Goal: Task Accomplishment & Management: Complete application form

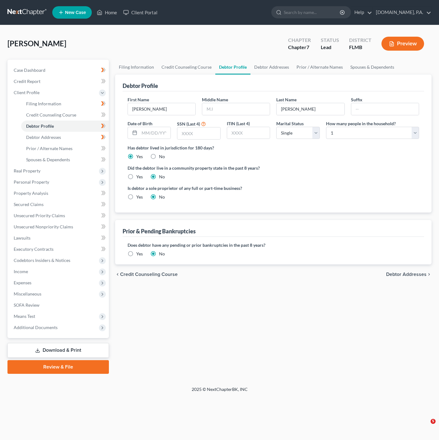
select select "0"
click at [107, 20] on ul "New Case Home Client Portal - No Result - See all results Or Press Enter... Hel…" at bounding box center [241, 12] width 379 height 16
click at [107, 18] on link "Home" at bounding box center [107, 12] width 26 height 11
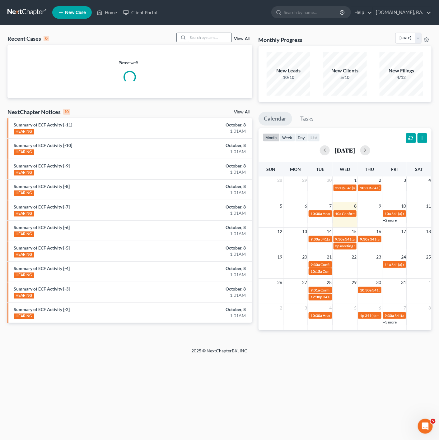
drag, startPoint x: 183, startPoint y: 29, endPoint x: 227, endPoint y: 35, distance: 44.3
click at [185, 30] on div "Recent Cases 0 View All Please wait... NextChapter Notices 10 View All Summary …" at bounding box center [219, 186] width 439 height 323
click at [227, 35] on input "search" at bounding box center [210, 37] width 44 height 9
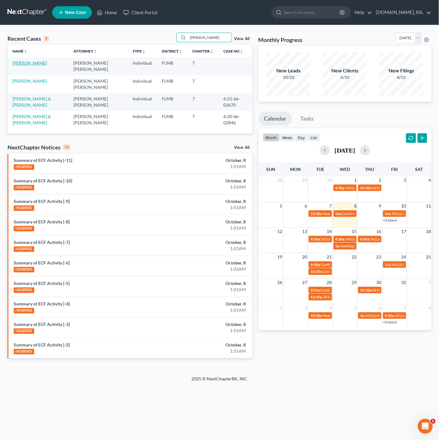
type input "[PERSON_NAME]"
click at [39, 64] on link "[PERSON_NAME]" at bounding box center [29, 62] width 35 height 5
select select "4"
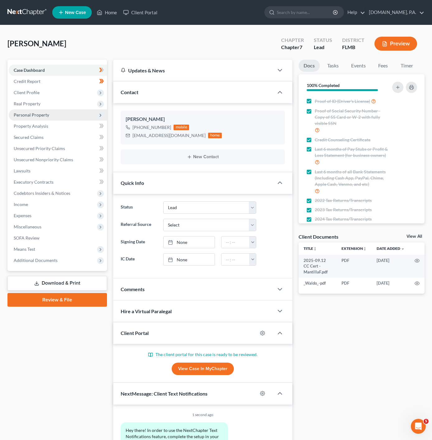
click at [70, 116] on span "Personal Property" at bounding box center [58, 114] width 98 height 11
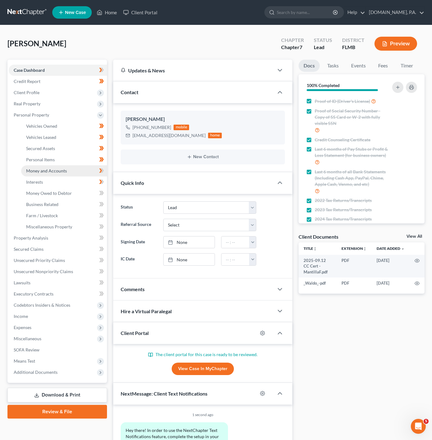
click at [83, 173] on link "Money and Accounts" at bounding box center [64, 170] width 86 height 11
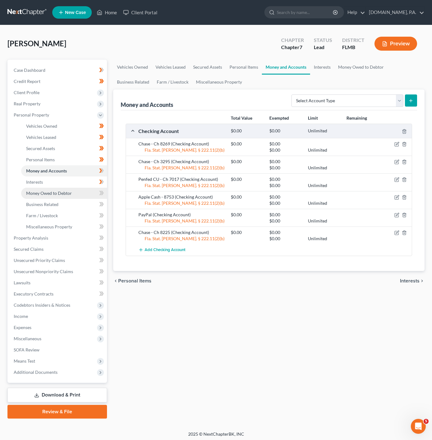
click at [69, 189] on link "Money Owed to Debtor" at bounding box center [64, 193] width 86 height 11
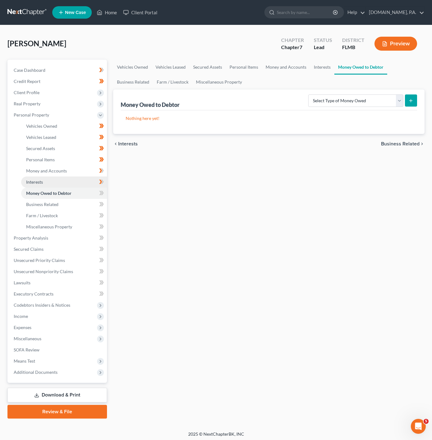
click at [72, 182] on link "Interests" at bounding box center [64, 182] width 86 height 11
click at [84, 195] on link "Money Owed to Debtor" at bounding box center [64, 193] width 86 height 11
click at [103, 191] on icon at bounding box center [102, 193] width 3 height 4
click at [376, 104] on select "Select Type of Money Owed Accounts Receivable Alimony Child Support Claims Agai…" at bounding box center [355, 101] width 95 height 12
select select "expected_tax_refund"
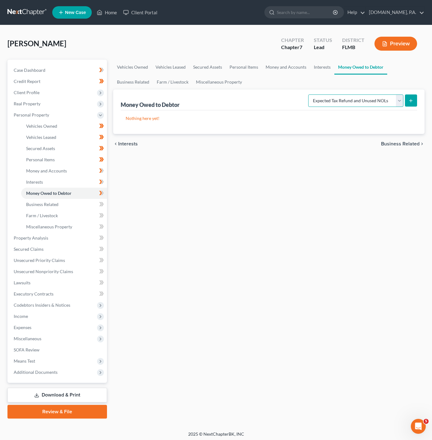
click at [309, 95] on select "Select Type of Money Owed Accounts Receivable Alimony Child Support Claims Agai…" at bounding box center [355, 101] width 95 height 12
click at [408, 99] on icon "submit" at bounding box center [410, 100] width 5 height 5
select select "0"
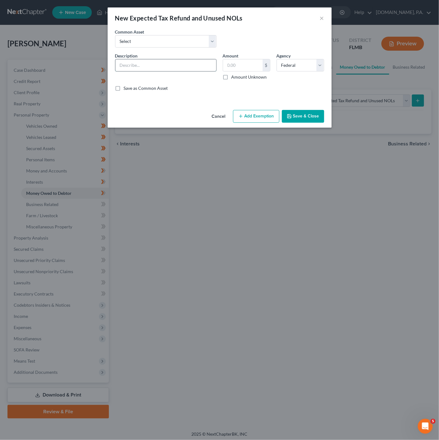
click at [201, 65] on input "text" at bounding box center [165, 65] width 101 height 12
type input "2025 Tax Return"
click at [248, 213] on div "New Expected Tax Refund and Unused NOLs × An exemption set must first be select…" at bounding box center [219, 220] width 439 height 440
click at [247, 59] on div "Amount $ Amount Unknown Balance Undetermined $ Amount Unknown" at bounding box center [246, 67] width 54 height 28
click at [243, 64] on input "text" at bounding box center [242, 65] width 39 height 12
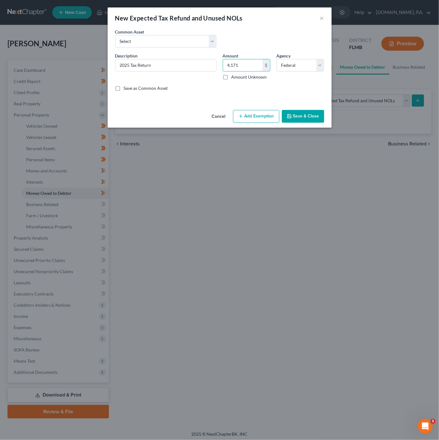
type input "4,171"
click at [263, 90] on div "Save as Common Asset" at bounding box center [219, 88] width 209 height 6
click at [256, 115] on button "Add Exemption" at bounding box center [256, 116] width 46 height 13
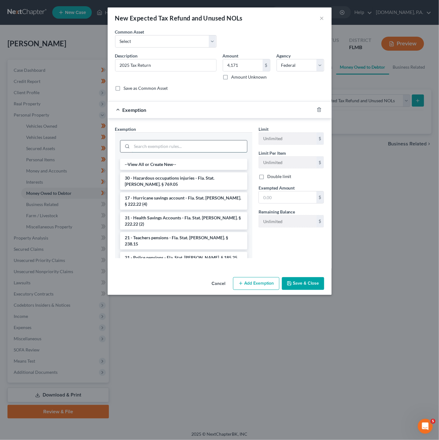
click at [183, 150] on input "search" at bounding box center [189, 147] width 115 height 12
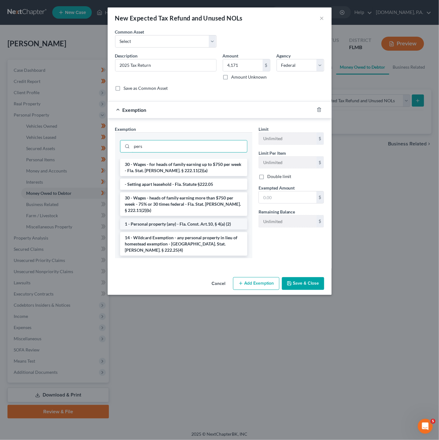
type input "pers"
click at [193, 227] on li "1 - Personal property (any) - Fla. Const. Art.10, § 4(a) (2)" at bounding box center [183, 224] width 127 height 11
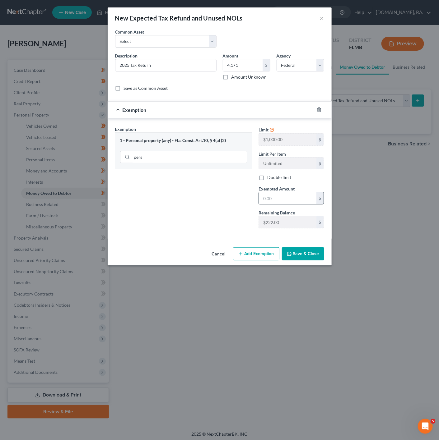
click at [285, 198] on input "text" at bounding box center [288, 198] width 58 height 12
type input "222"
click at [205, 218] on div "Exemption Set must be selected for CA. Exemption * 1 - Personal property (any) …" at bounding box center [183, 180] width 143 height 108
click at [311, 261] on button "Save & Close" at bounding box center [303, 253] width 42 height 13
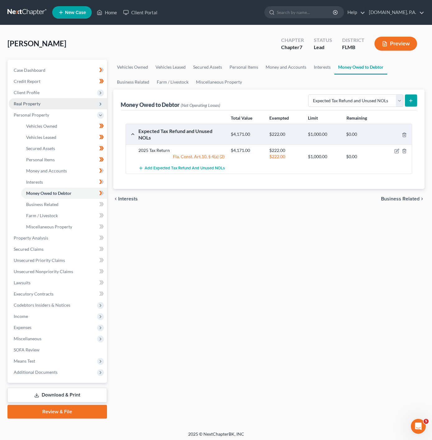
click at [75, 102] on span "Real Property" at bounding box center [58, 103] width 98 height 11
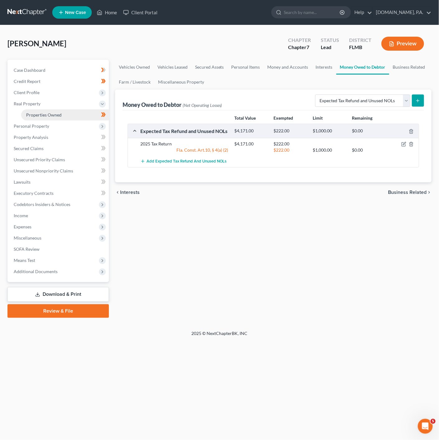
click at [71, 115] on link "Properties Owned" at bounding box center [65, 114] width 88 height 11
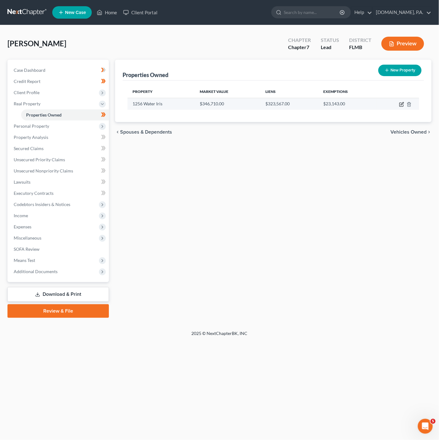
click at [399, 106] on icon "button" at bounding box center [401, 105] width 4 height 4
select select "9"
select select "0"
select select "5"
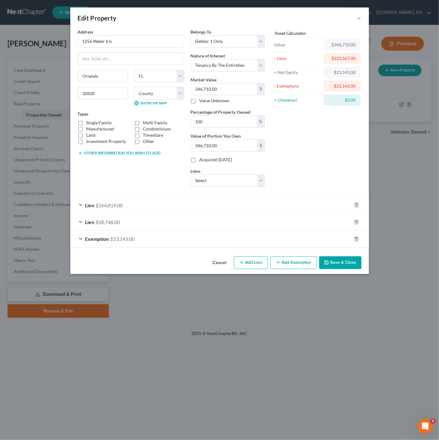
click at [128, 236] on div "Exemption $23,143.00" at bounding box center [210, 239] width 281 height 16
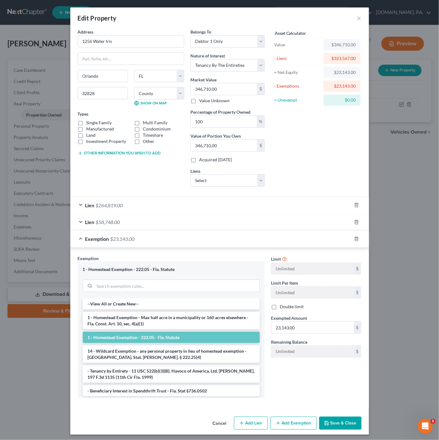
click at [128, 235] on div "Exemption $23,143.00" at bounding box center [210, 239] width 281 height 16
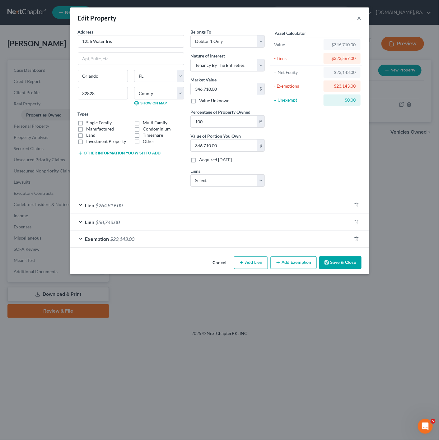
click at [361, 16] on button "×" at bounding box center [359, 17] width 4 height 7
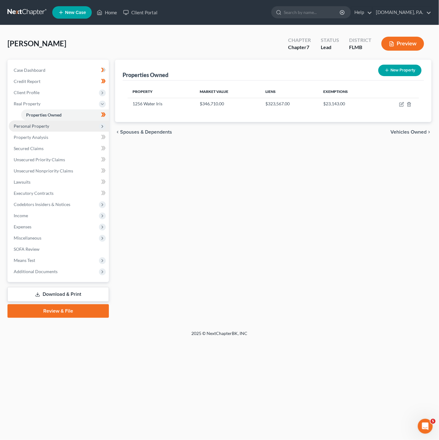
click at [41, 131] on span "Personal Property" at bounding box center [59, 126] width 100 height 11
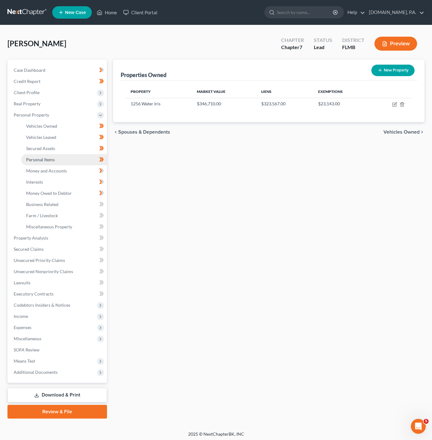
click at [51, 161] on span "Personal Items" at bounding box center [40, 159] width 29 height 5
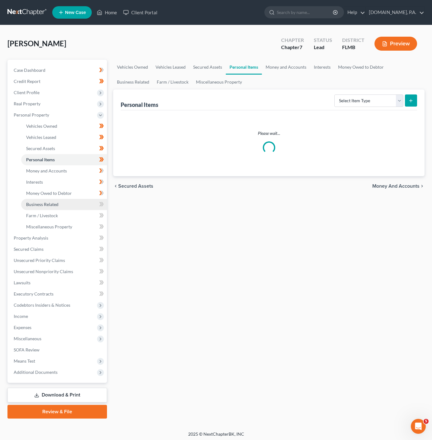
click at [48, 200] on link "Business Related" at bounding box center [64, 204] width 86 height 11
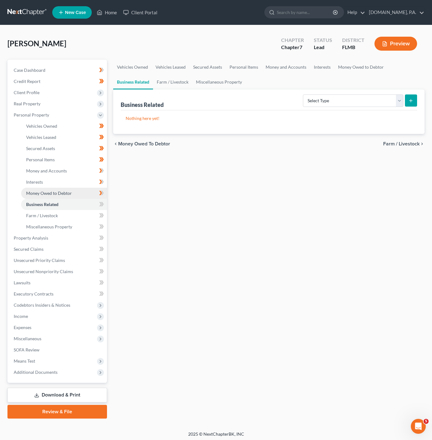
click at [89, 194] on link "Money Owed to Debtor" at bounding box center [64, 193] width 86 height 11
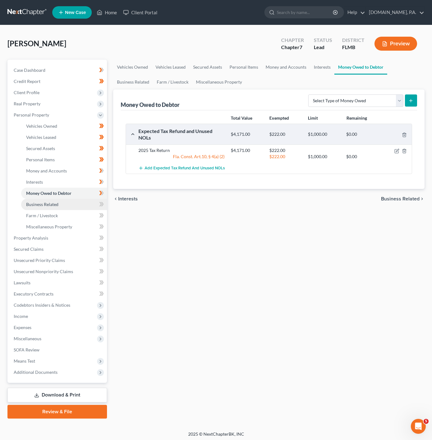
click at [95, 205] on link "Business Related" at bounding box center [64, 204] width 86 height 11
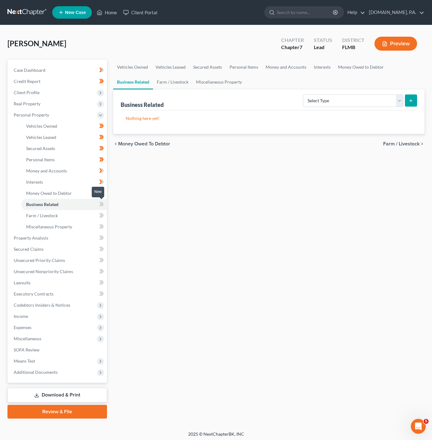
click at [101, 204] on icon at bounding box center [100, 204] width 3 height 4
click at [61, 225] on span "Miscellaneous Property" at bounding box center [49, 226] width 46 height 5
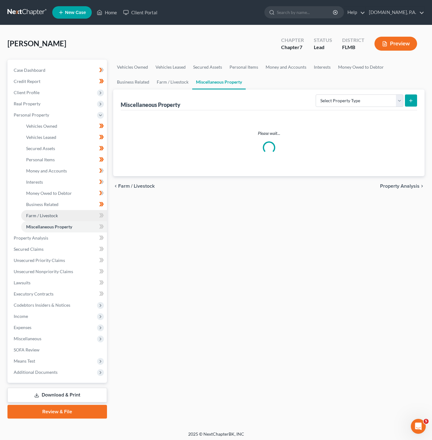
click at [65, 215] on link "Farm / Livestock" at bounding box center [64, 215] width 86 height 11
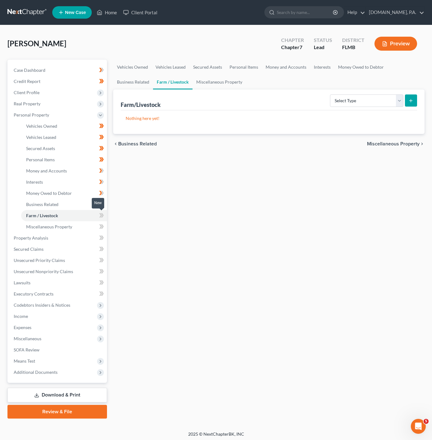
click at [101, 216] on icon at bounding box center [100, 215] width 3 height 4
click at [75, 221] on link "Miscellaneous Property" at bounding box center [64, 226] width 86 height 11
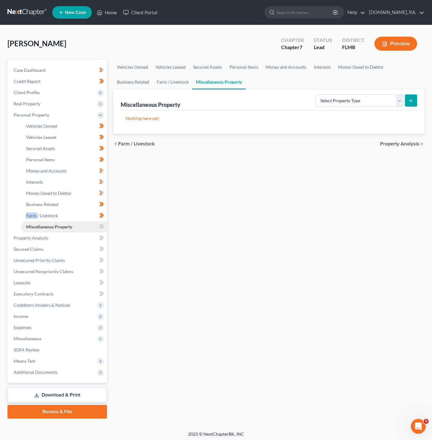
click at [94, 230] on link "Miscellaneous Property" at bounding box center [64, 226] width 86 height 11
click at [95, 230] on link "Miscellaneous Property" at bounding box center [64, 226] width 86 height 11
click at [100, 228] on icon at bounding box center [101, 227] width 5 height 8
click at [87, 235] on link "Property Analysis" at bounding box center [58, 238] width 98 height 11
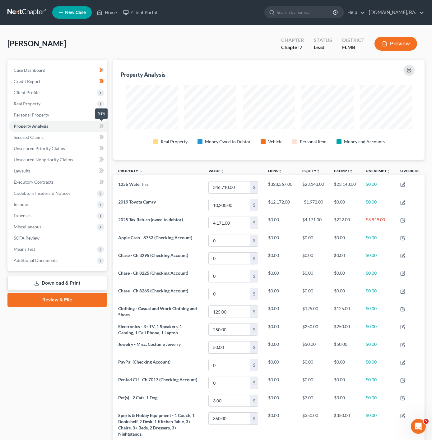
click at [102, 123] on icon at bounding box center [101, 126] width 5 height 8
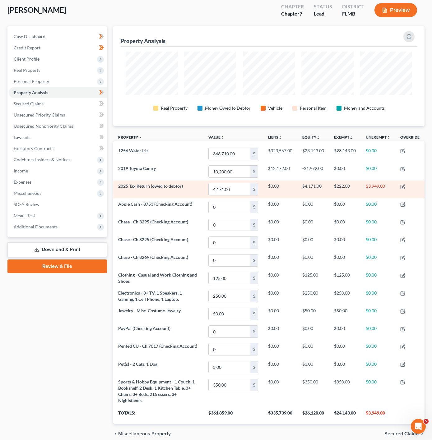
scroll to position [65, 0]
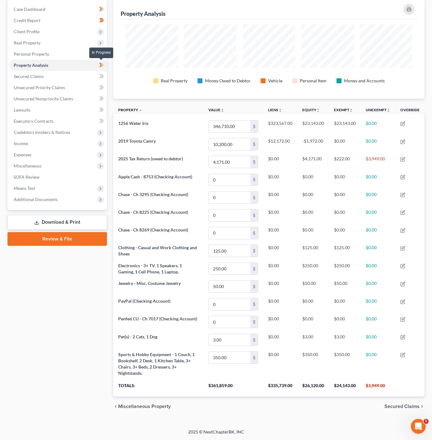
click at [106, 61] on span at bounding box center [101, 65] width 11 height 9
click at [87, 73] on link "Secured Claims" at bounding box center [58, 76] width 98 height 11
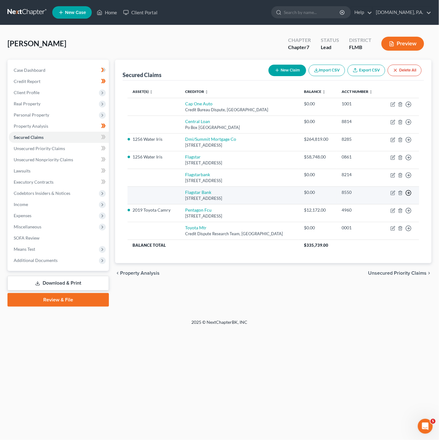
click at [407, 192] on icon "button" at bounding box center [408, 193] width 6 height 6
click at [376, 207] on link "Move to F" at bounding box center [380, 208] width 52 height 11
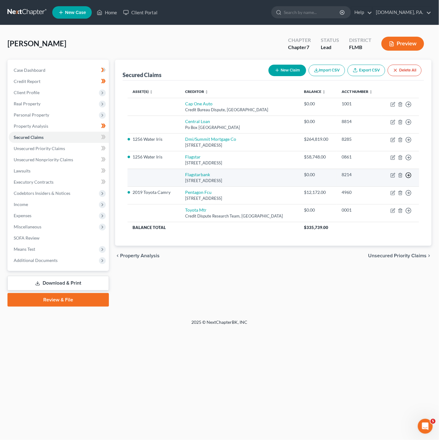
click at [411, 175] on icon "button" at bounding box center [408, 175] width 6 height 6
click at [377, 193] on link "Move to F" at bounding box center [380, 190] width 52 height 11
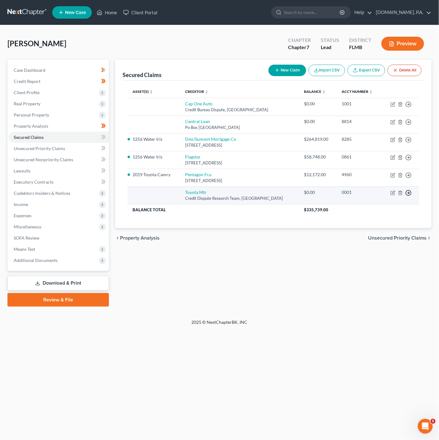
click at [409, 192] on icon "button" at bounding box center [408, 193] width 6 height 6
click at [376, 207] on link "Move to F" at bounding box center [380, 208] width 52 height 11
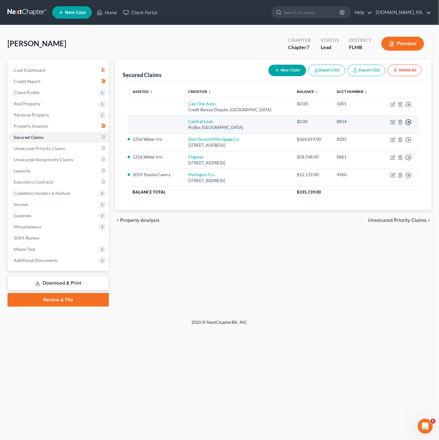
click at [410, 123] on icon "button" at bounding box center [408, 122] width 6 height 6
click at [379, 139] on link "Move to F" at bounding box center [380, 137] width 52 height 11
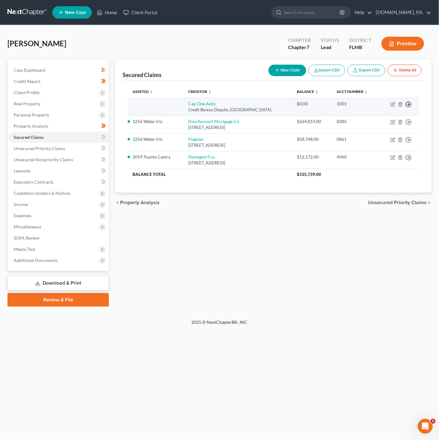
click at [408, 102] on icon "button" at bounding box center [408, 104] width 6 height 6
click at [380, 122] on link "Move to F" at bounding box center [380, 119] width 52 height 11
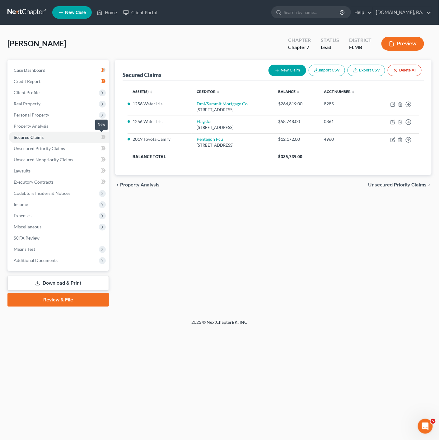
click at [100, 136] on span at bounding box center [103, 137] width 11 height 9
click at [93, 145] on link "Unsecured Priority Claims" at bounding box center [59, 148] width 100 height 11
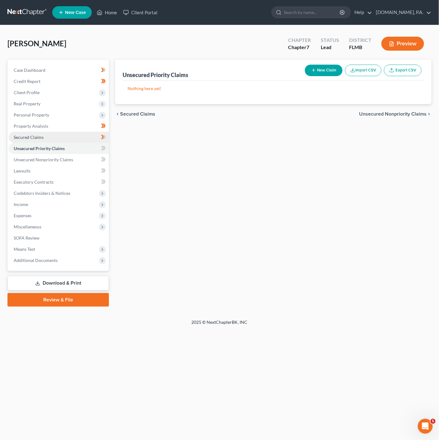
click at [72, 138] on link "Secured Claims" at bounding box center [59, 137] width 100 height 11
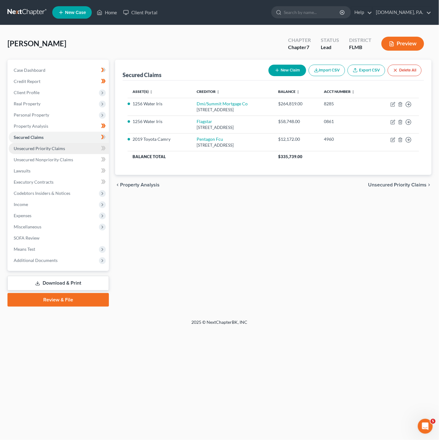
click at [90, 152] on link "Unsecured Priority Claims" at bounding box center [59, 148] width 100 height 11
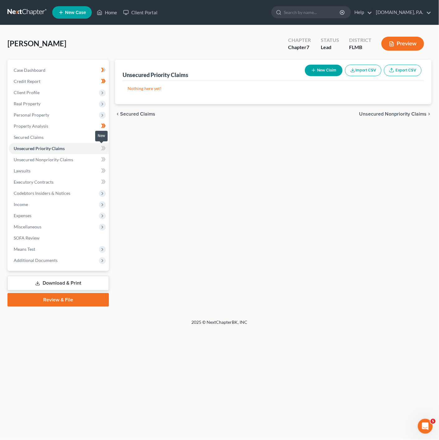
click at [103, 151] on icon at bounding box center [103, 149] width 5 height 8
click at [92, 161] on link "Unsecured Nonpriority Claims" at bounding box center [59, 159] width 100 height 11
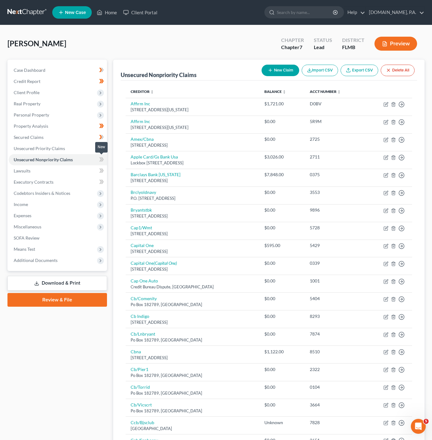
click at [101, 161] on icon at bounding box center [100, 159] width 3 height 4
click at [102, 159] on icon at bounding box center [101, 160] width 5 height 8
click at [104, 149] on span at bounding box center [101, 149] width 11 height 9
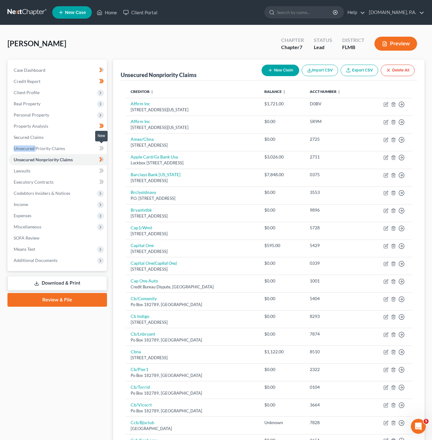
click at [104, 149] on span at bounding box center [101, 149] width 11 height 9
click at [89, 168] on link "Lawsuits" at bounding box center [58, 170] width 98 height 11
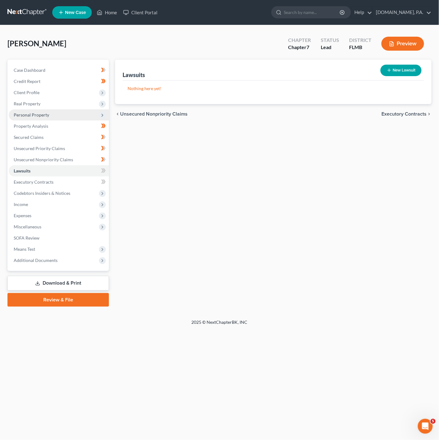
click at [44, 113] on span "Personal Property" at bounding box center [31, 114] width 35 height 5
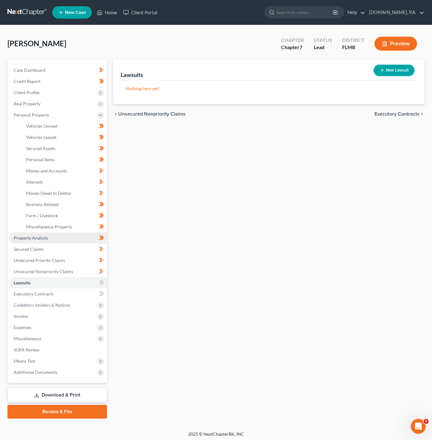
click at [57, 242] on link "Property Analysis" at bounding box center [58, 238] width 98 height 11
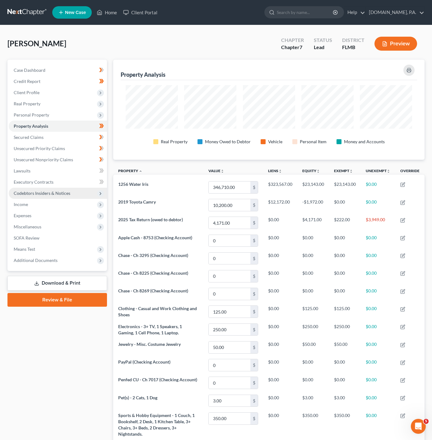
scroll to position [100, 311]
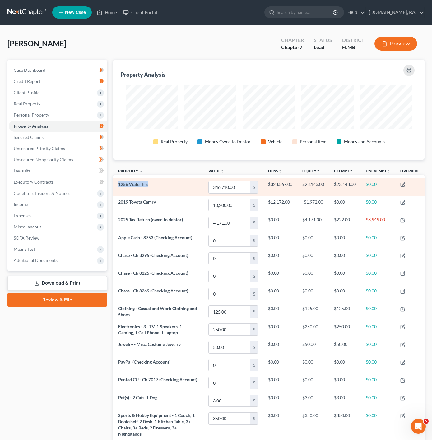
drag, startPoint x: 167, startPoint y: 187, endPoint x: 119, endPoint y: 185, distance: 47.6
click at [119, 185] on td "1256 Water Iris" at bounding box center [158, 187] width 90 height 18
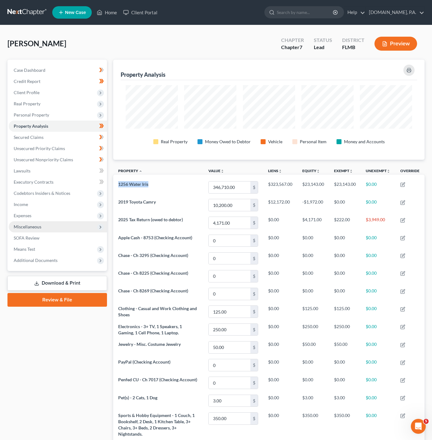
copy span "1256 Water Iris"
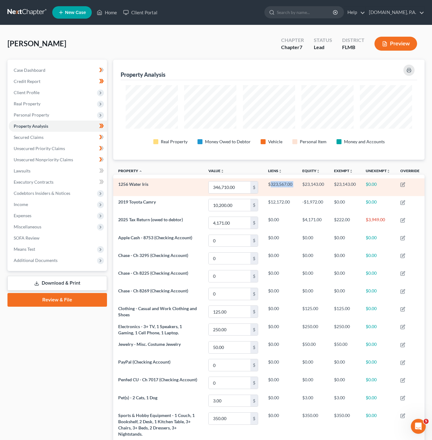
drag, startPoint x: 298, startPoint y: 185, endPoint x: 270, endPoint y: 187, distance: 27.7
click at [270, 187] on tr "1256 Water Iris 346,710.00 $ $323,567.00 $23,143.00 $23,143.00 $0.00" at bounding box center [268, 187] width 311 height 18
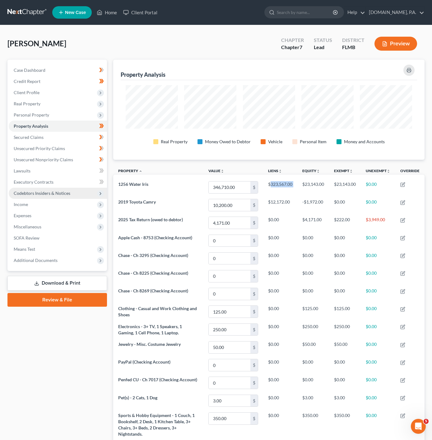
copy td "323,567.00"
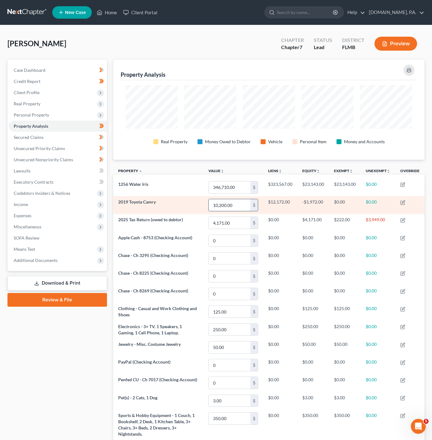
click at [229, 210] on input "10,200.00" at bounding box center [230, 205] width 42 height 12
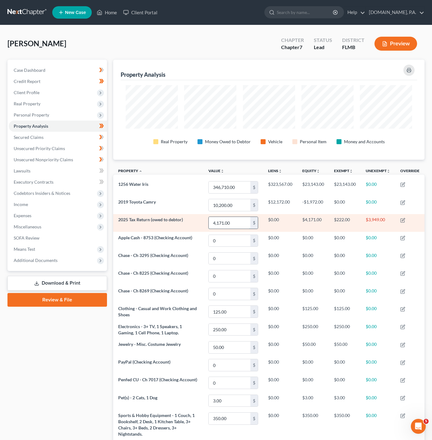
click at [240, 223] on input "4,171.00" at bounding box center [230, 223] width 42 height 12
drag, startPoint x: 358, startPoint y: 220, endPoint x: 336, endPoint y: 224, distance: 23.1
click at [336, 224] on td "$222.00" at bounding box center [345, 223] width 32 height 18
copy td "222.00"
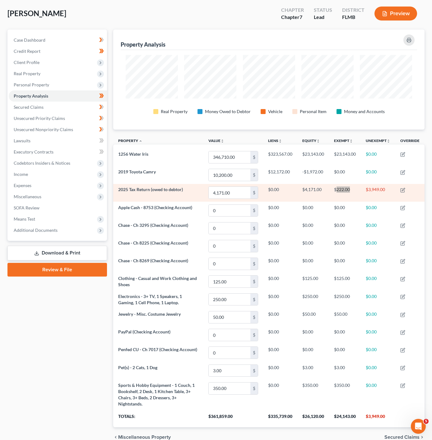
scroll to position [47, 0]
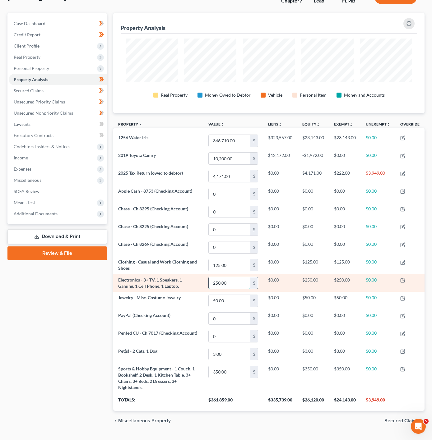
click at [231, 284] on input "250.00" at bounding box center [230, 283] width 42 height 12
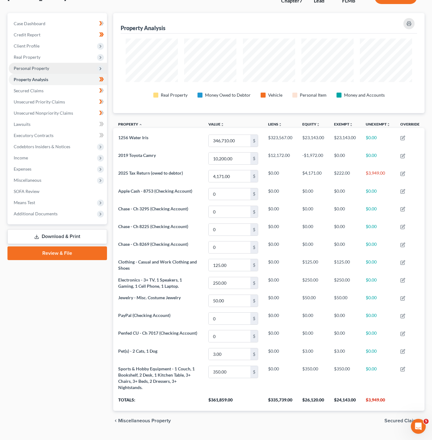
click at [88, 68] on span "Personal Property" at bounding box center [58, 68] width 98 height 11
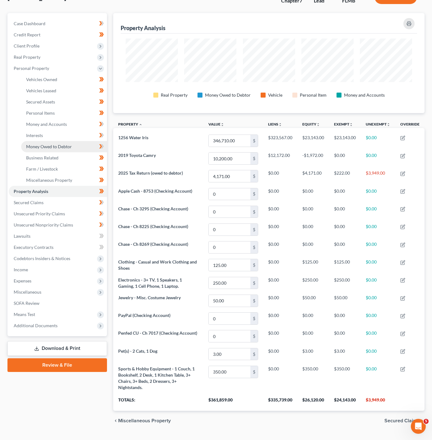
click at [72, 148] on link "Money Owed to Debtor" at bounding box center [64, 146] width 86 height 11
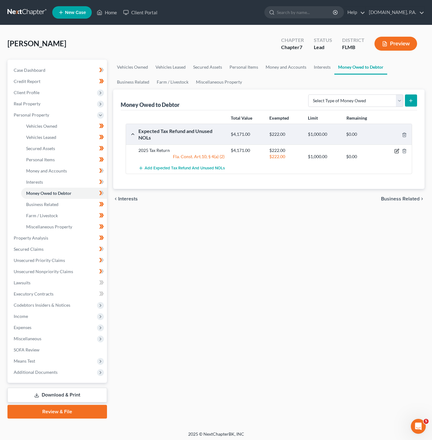
click at [397, 153] on icon "button" at bounding box center [396, 151] width 4 height 4
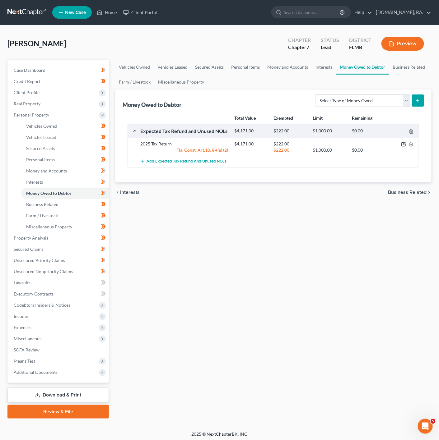
select select "0"
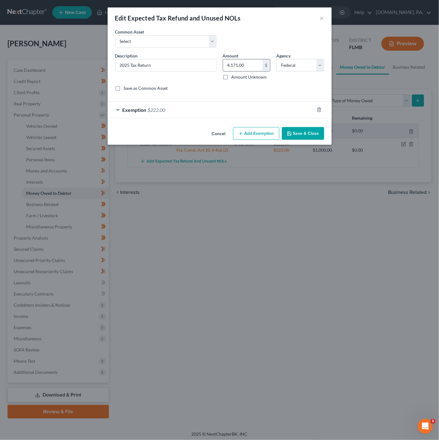
click at [244, 66] on input "4,171.00" at bounding box center [242, 65] width 39 height 12
paste input "3,545.35"
type input "3,545.35"
click at [295, 140] on button "Save & Close" at bounding box center [303, 133] width 42 height 13
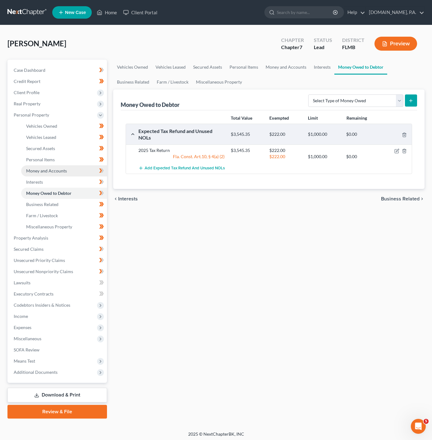
click at [76, 174] on link "Money and Accounts" at bounding box center [64, 170] width 86 height 11
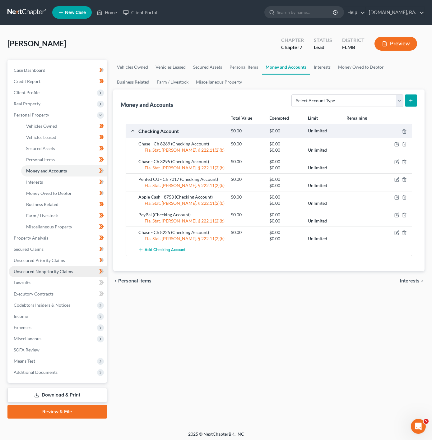
click at [65, 268] on link "Unsecured Nonpriority Claims" at bounding box center [58, 271] width 98 height 11
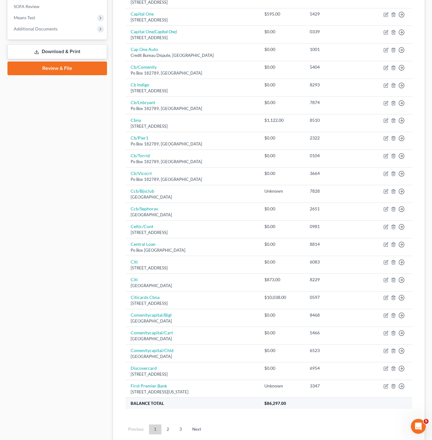
scroll to position [283, 0]
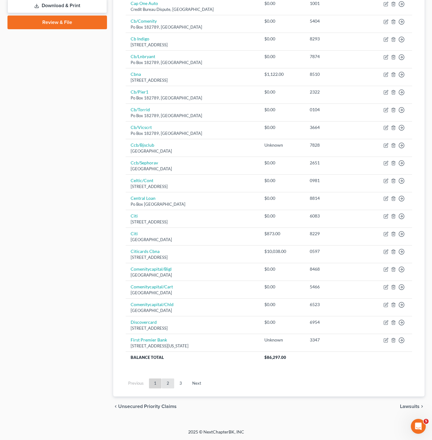
click at [164, 383] on link "2" at bounding box center [168, 384] width 12 height 10
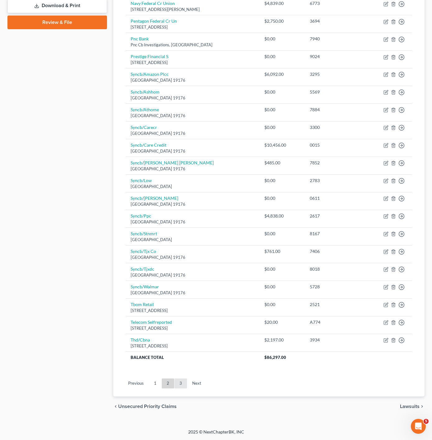
click at [178, 385] on link "3" at bounding box center [180, 384] width 12 height 10
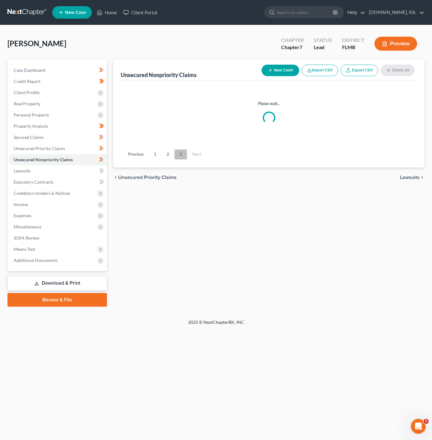
scroll to position [0, 0]
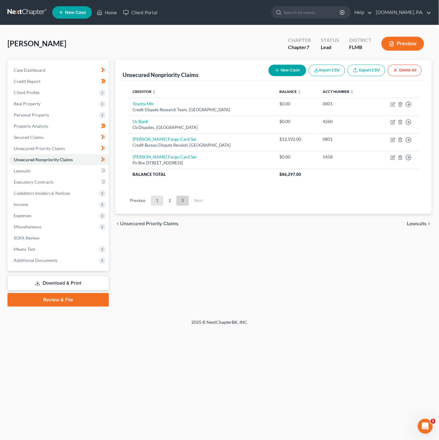
click at [160, 201] on link "1" at bounding box center [157, 201] width 12 height 10
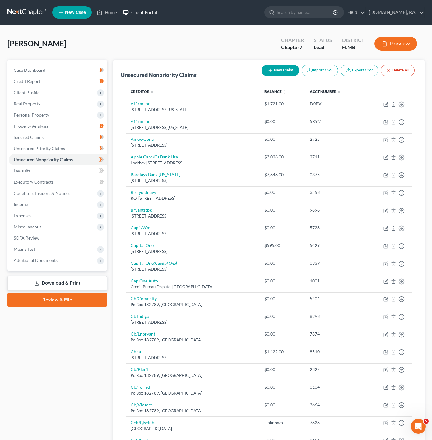
drag, startPoint x: 146, startPoint y: 15, endPoint x: 171, endPoint y: 19, distance: 25.4
click at [146, 15] on link "Client Portal" at bounding box center [140, 12] width 40 height 11
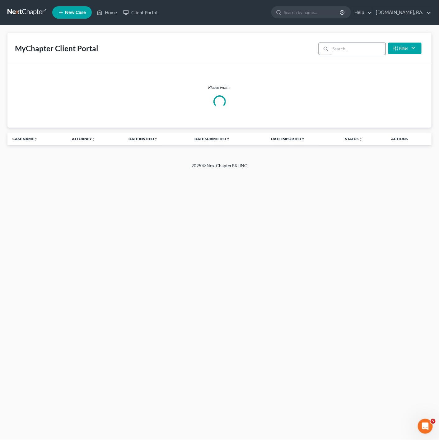
click at [339, 44] on input "search" at bounding box center [357, 49] width 55 height 12
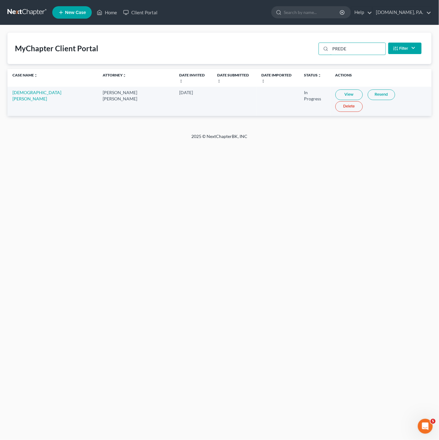
type input "PREDE"
click at [367, 91] on link "Resend" at bounding box center [380, 95] width 27 height 11
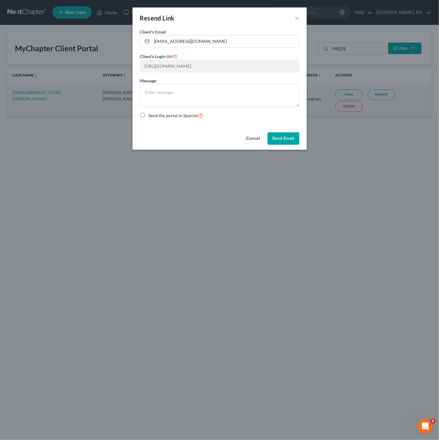
click at [286, 145] on button "Send Email" at bounding box center [283, 138] width 32 height 12
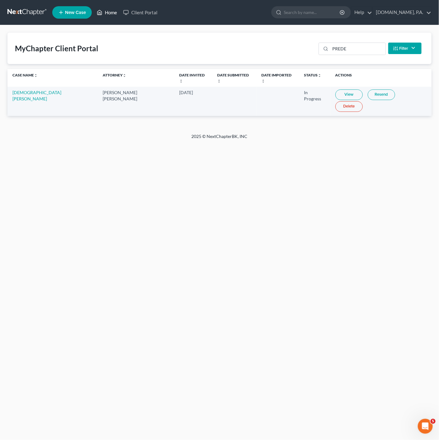
click at [108, 12] on link "Home" at bounding box center [107, 12] width 26 height 11
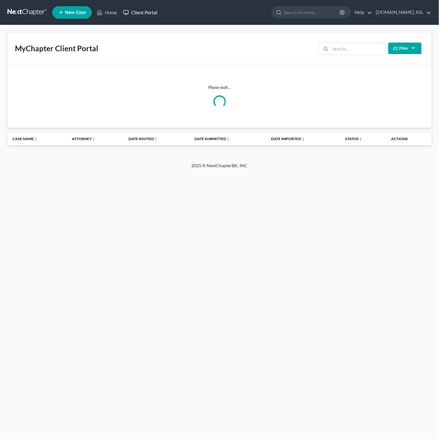
drag, startPoint x: 141, startPoint y: 9, endPoint x: 270, endPoint y: 27, distance: 130.2
click at [141, 9] on link "Client Portal" at bounding box center [140, 12] width 40 height 11
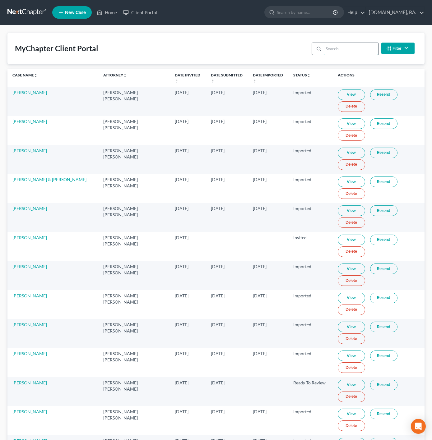
click at [328, 51] on input "search" at bounding box center [350, 49] width 55 height 12
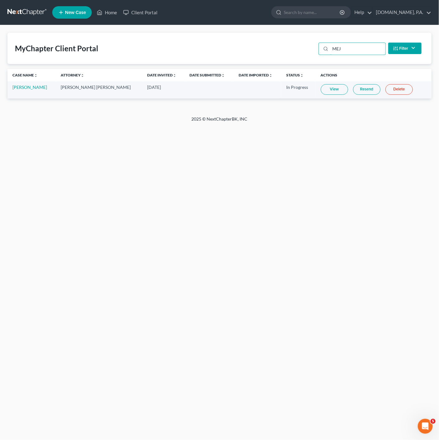
type input "MEJ"
click at [361, 92] on link "Resend" at bounding box center [366, 89] width 27 height 11
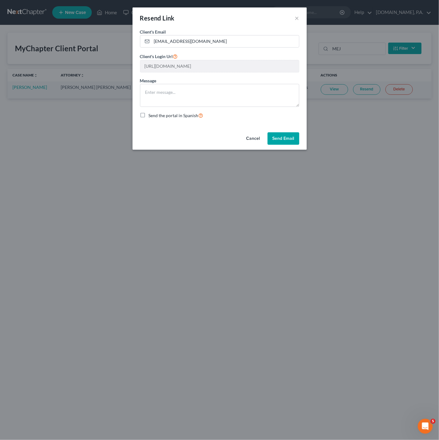
click at [288, 141] on button "Send Email" at bounding box center [283, 138] width 32 height 12
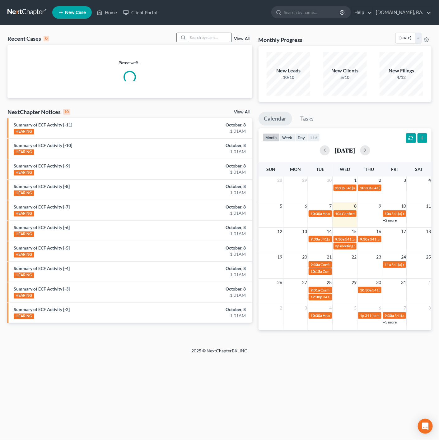
click at [190, 37] on input "search" at bounding box center [210, 37] width 44 height 9
click at [144, 7] on link "Client Portal" at bounding box center [140, 12] width 40 height 11
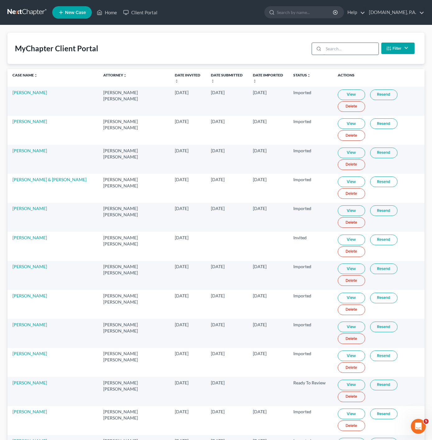
click at [340, 48] on input "search" at bounding box center [350, 49] width 55 height 12
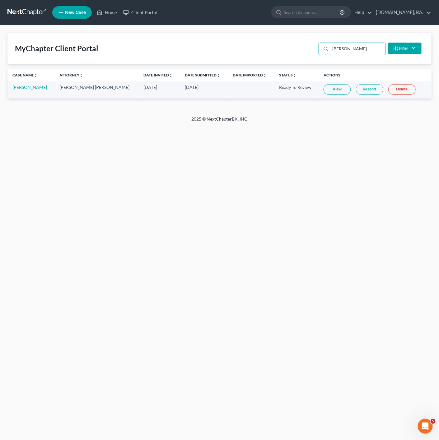
type input "SAL"
click at [372, 92] on link "Resend" at bounding box center [369, 89] width 27 height 11
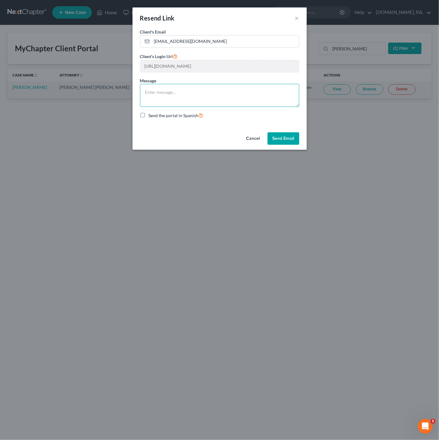
click at [225, 97] on textarea at bounding box center [219, 95] width 159 height 23
type textarea "d"
type textarea "F"
click at [266, 87] on textarea "Please do not submit till all documents have been uploaded." at bounding box center [219, 95] width 159 height 23
click at [145, 90] on textarea "Please do not submit till all documents have been uploaded." at bounding box center [219, 95] width 159 height 23
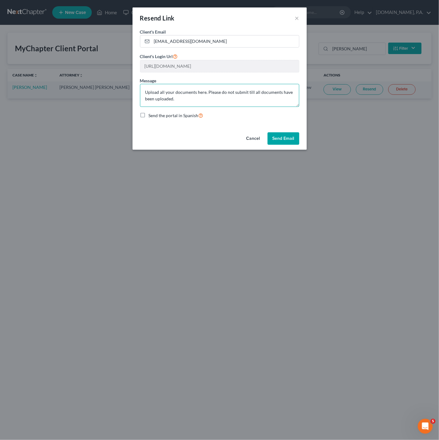
type textarea "Upload all your documents here. Please do not submit till all documents have be…"
click at [224, 79] on div "Message Upload all your documents here. Please do not submit till all documents…" at bounding box center [219, 92] width 159 height 30
click at [251, 91] on textarea "Upload all your documents here. Please do not submit till all documents have be…" at bounding box center [219, 95] width 159 height 23
click at [282, 139] on button "Send Email" at bounding box center [283, 138] width 32 height 12
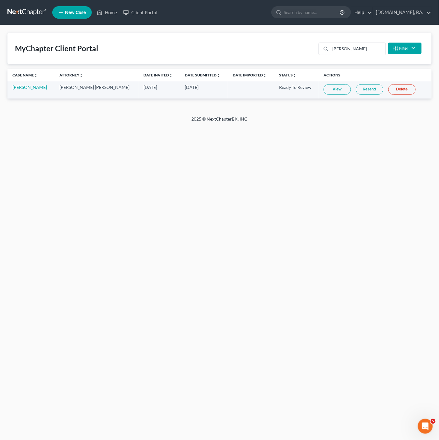
click at [105, 25] on nav "Home New Case Client Portal Fresh-Start.Law, P.A. jonathan@fresh-start.law My A…" at bounding box center [219, 12] width 439 height 25
click at [108, 16] on link "Home" at bounding box center [107, 12] width 26 height 11
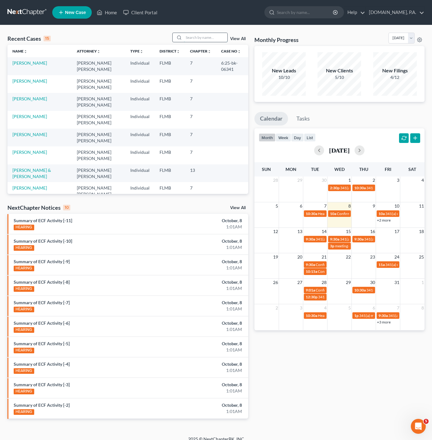
click at [192, 35] on input "search" at bounding box center [206, 37] width 44 height 9
type input "FRA"
click at [35, 65] on link "[PERSON_NAME]" at bounding box center [29, 62] width 35 height 5
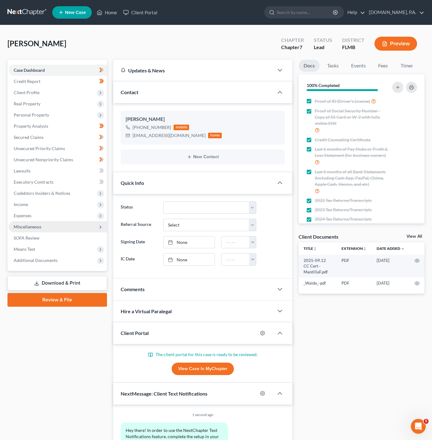
click at [54, 230] on span "Miscellaneous" at bounding box center [58, 226] width 98 height 11
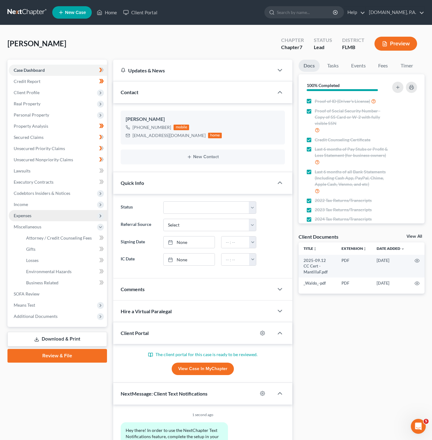
click at [63, 213] on span "Expenses" at bounding box center [58, 215] width 98 height 11
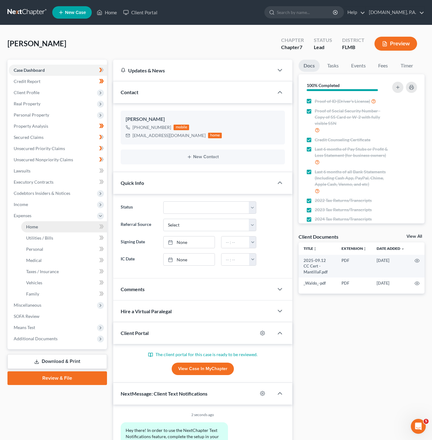
click at [68, 225] on link "Home" at bounding box center [64, 226] width 86 height 11
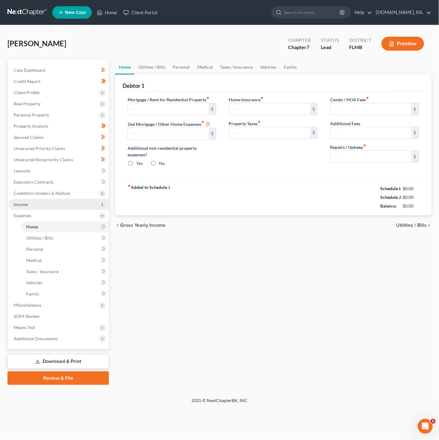
click at [72, 206] on span "Income" at bounding box center [59, 204] width 100 height 11
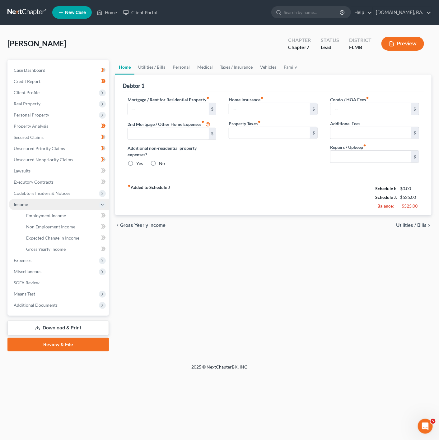
type input "0.00"
radio input "true"
type input "0.00"
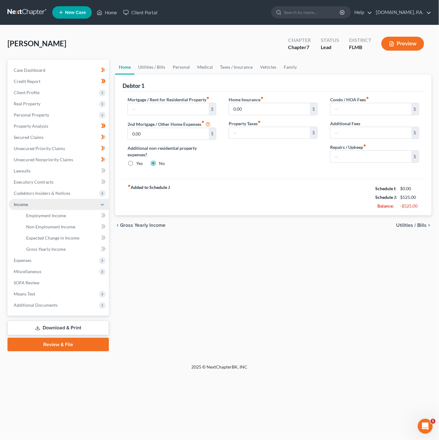
type input "0.00"
type input "400.00"
click at [96, 173] on link "Lawsuits" at bounding box center [59, 170] width 100 height 11
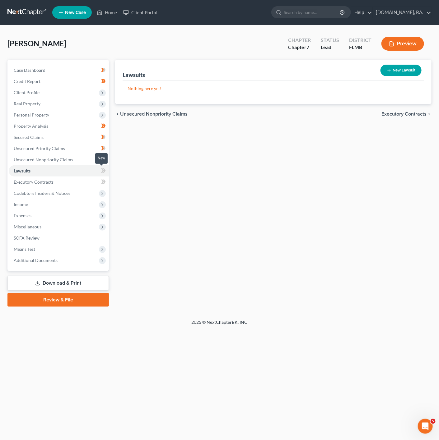
click at [100, 170] on span at bounding box center [103, 171] width 11 height 9
click at [101, 179] on icon at bounding box center [103, 182] width 5 height 8
click at [93, 190] on span "Codebtors Insiders & Notices" at bounding box center [59, 193] width 100 height 11
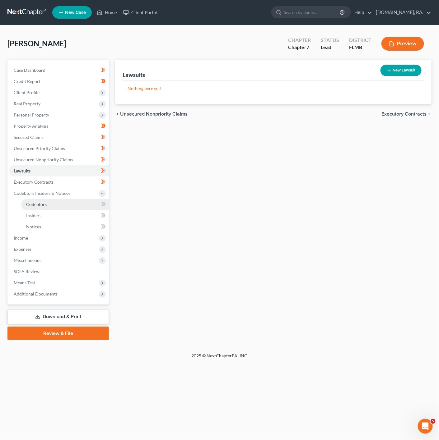
click at [82, 199] on link "Codebtors" at bounding box center [65, 204] width 88 height 11
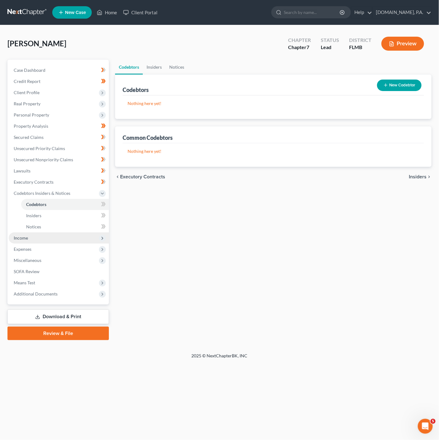
click at [69, 239] on span "Income" at bounding box center [59, 238] width 100 height 11
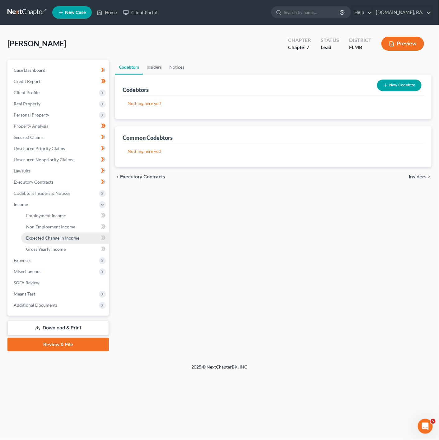
click at [72, 240] on span "Expected Change in Income" at bounding box center [52, 237] width 53 height 5
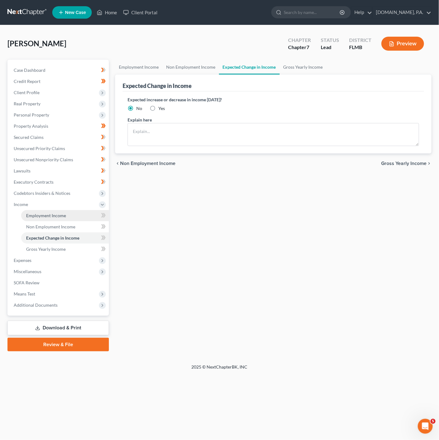
click at [76, 211] on link "Employment Income" at bounding box center [65, 215] width 88 height 11
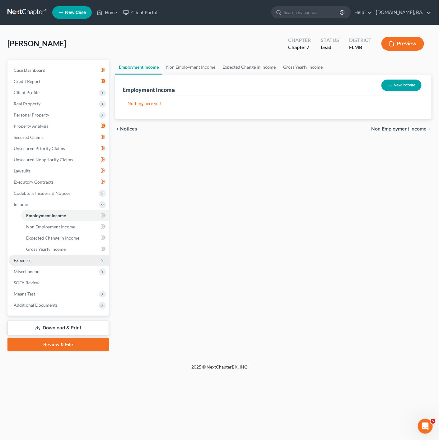
click at [65, 260] on span "Expenses" at bounding box center [59, 260] width 100 height 11
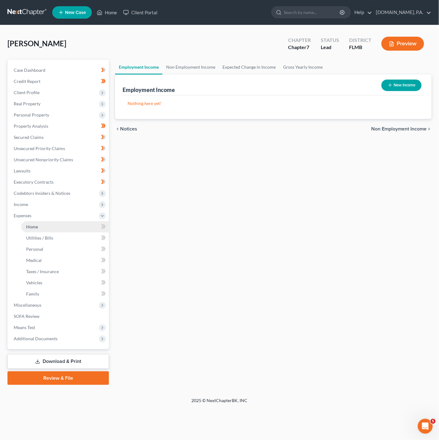
click at [74, 227] on link "Home" at bounding box center [65, 226] width 88 height 11
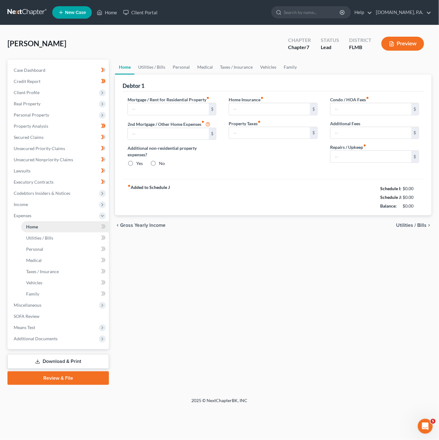
type input "0.00"
radio input "true"
type input "0.00"
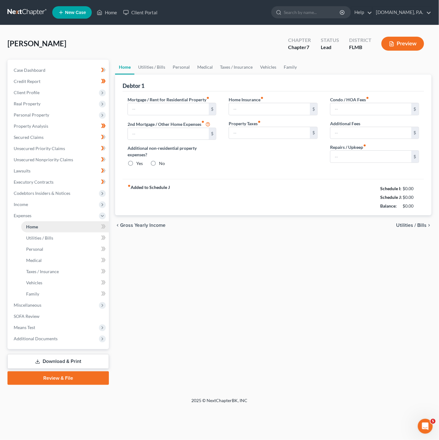
type input "0.00"
type input "400.00"
click at [155, 67] on link "Utilities / Bills" at bounding box center [151, 67] width 35 height 15
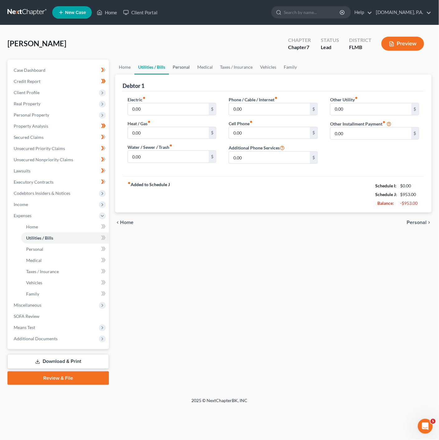
click at [184, 69] on link "Personal" at bounding box center [181, 67] width 25 height 15
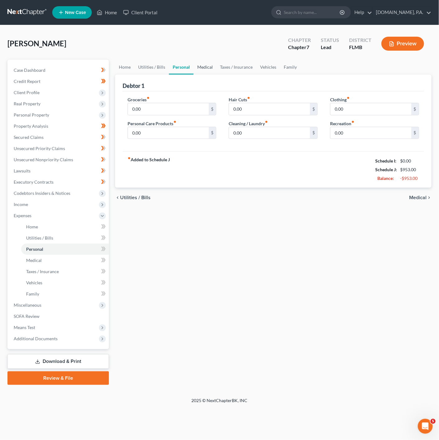
click at [214, 68] on link "Medical" at bounding box center [204, 67] width 23 height 15
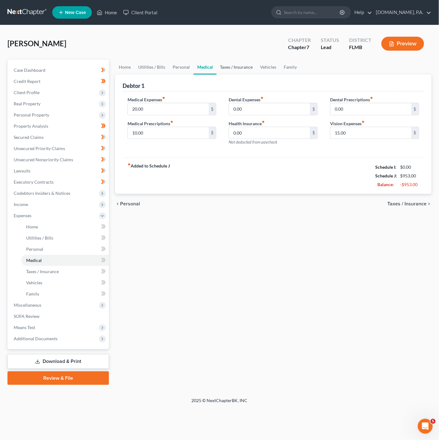
click at [234, 68] on link "Taxes / Insurance" at bounding box center [236, 67] width 40 height 15
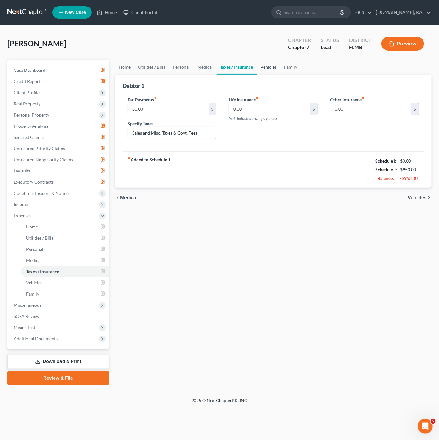
click at [261, 68] on link "Vehicles" at bounding box center [269, 67] width 24 height 15
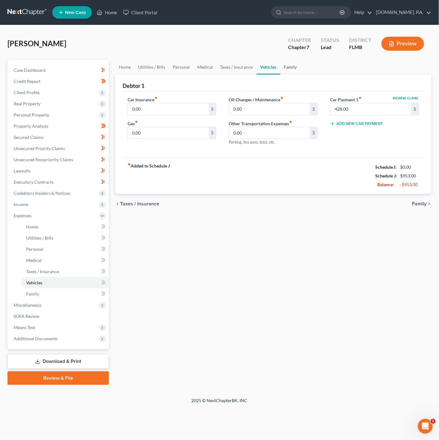
click at [283, 66] on link "Family" at bounding box center [290, 67] width 21 height 15
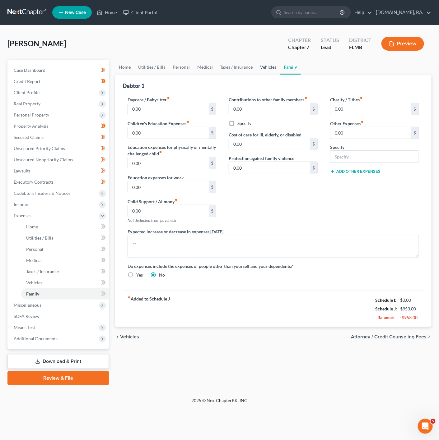
click at [256, 72] on link "Vehicles" at bounding box center [268, 67] width 24 height 15
